Goal: Information Seeking & Learning: Learn about a topic

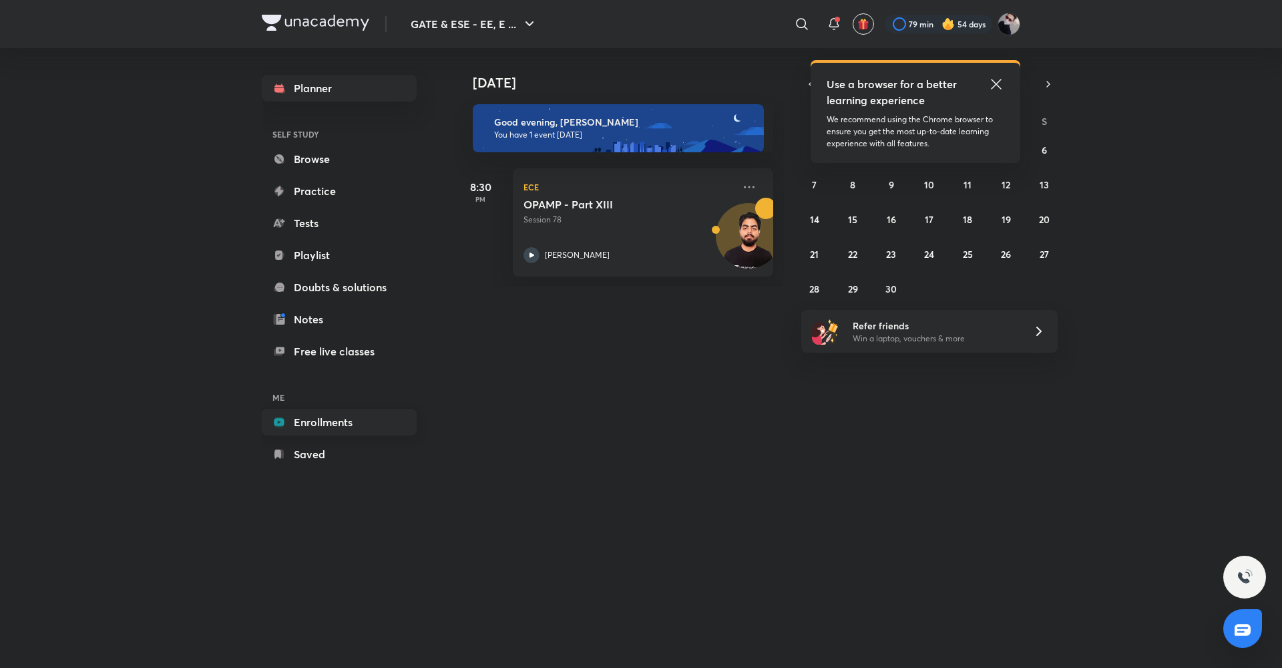
click at [358, 424] on link "Enrollments" at bounding box center [339, 422] width 155 height 27
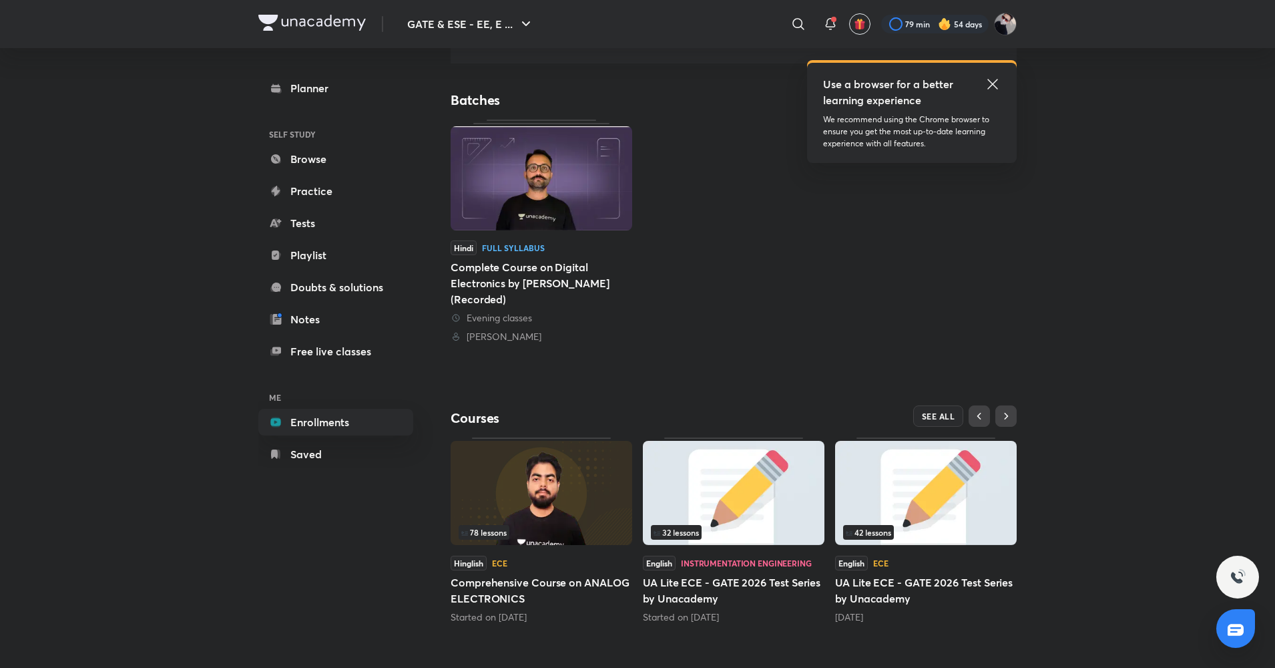
scroll to position [99, 0]
click at [567, 521] on img at bounding box center [542, 491] width 182 height 104
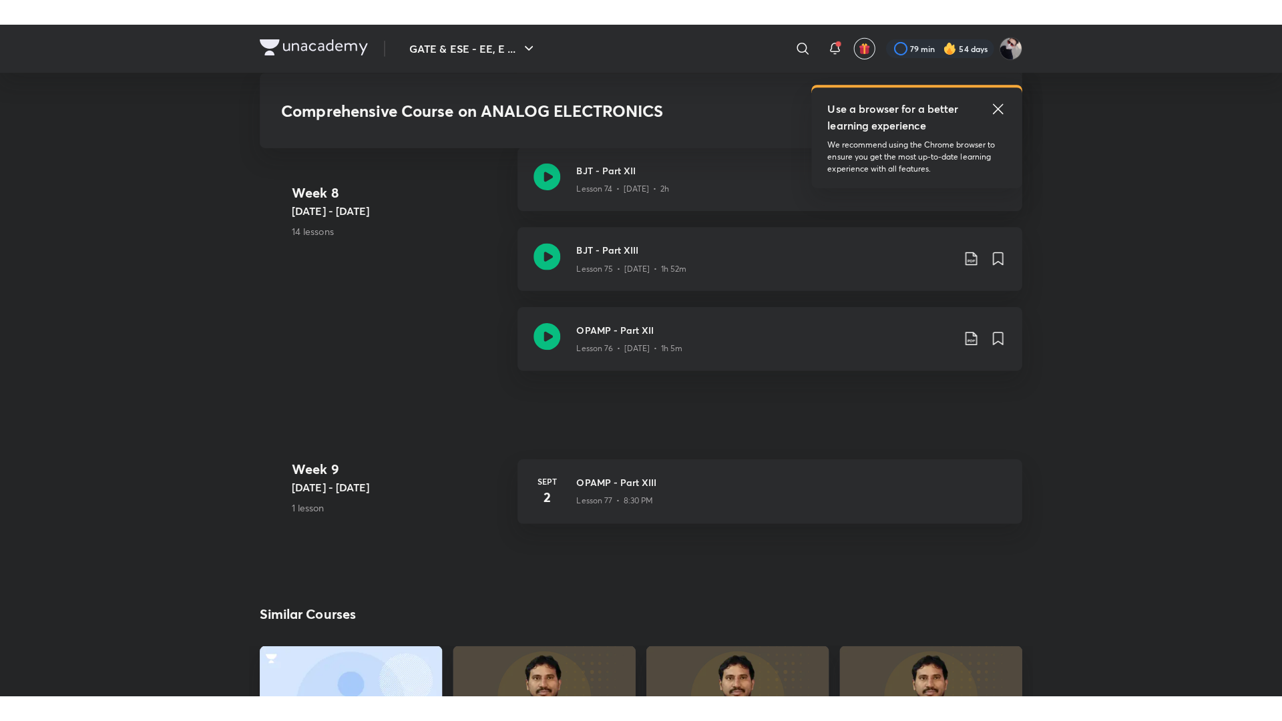
scroll to position [7080, 0]
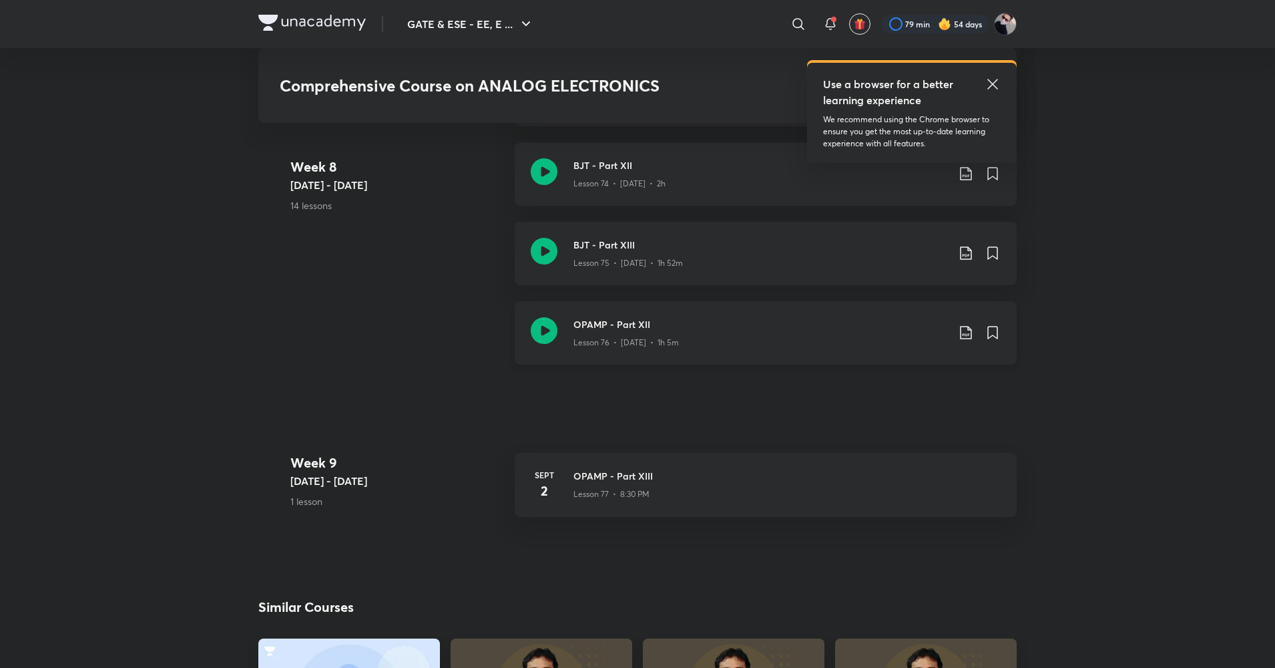
click at [547, 320] on icon at bounding box center [544, 330] width 27 height 27
